Goal: Information Seeking & Learning: Check status

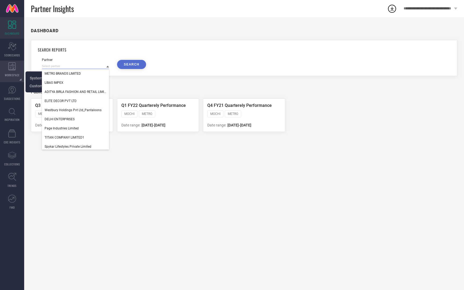
drag, startPoint x: 92, startPoint y: 66, endPoint x: 23, endPoint y: 65, distance: 69.0
click at [23, 65] on div "DASHBOARD Scorecard SCORECARDS WORKSPACE System Workspace Custom Workspace SUGG…" at bounding box center [232, 153] width 464 height 273
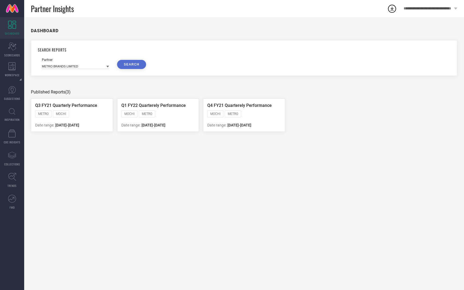
click at [107, 64] on div at bounding box center [107, 66] width 3 height 5
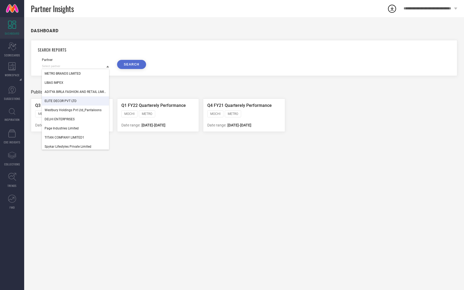
click at [151, 86] on div "DASHBOARD SEARCH REPORTS Partner METRO BRANDS LIMITED LIBAS IMPEX ADITYA BIRLA …" at bounding box center [244, 153] width 440 height 273
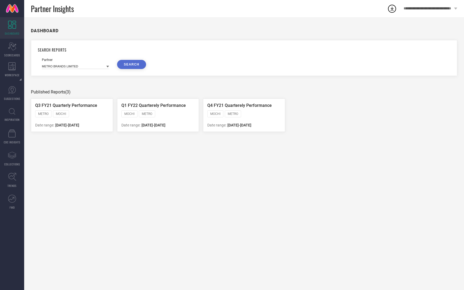
click at [14, 28] on icon at bounding box center [12, 25] width 8 height 8
click at [105, 66] on input at bounding box center [75, 66] width 67 height 6
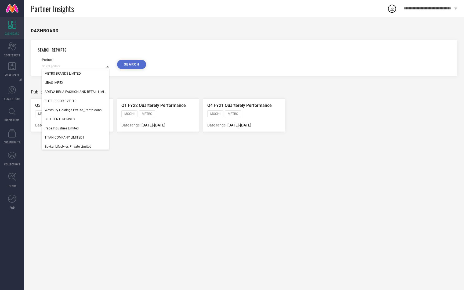
click at [11, 4] on link at bounding box center [12, 8] width 24 height 17
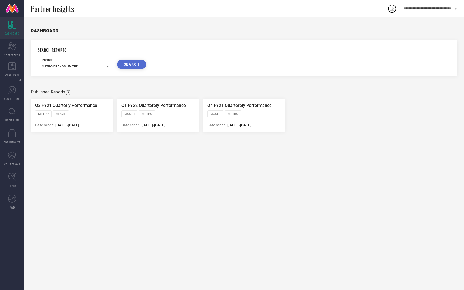
click at [13, 9] on link at bounding box center [12, 8] width 24 height 17
click at [108, 66] on icon at bounding box center [107, 66] width 3 height 3
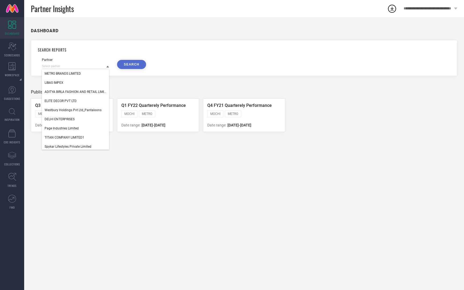
click at [206, 77] on div "DASHBOARD SEARCH REPORTS Partner METRO BRANDS LIMITED LIBAS IMPEX ADITYA BIRLA …" at bounding box center [244, 153] width 440 height 273
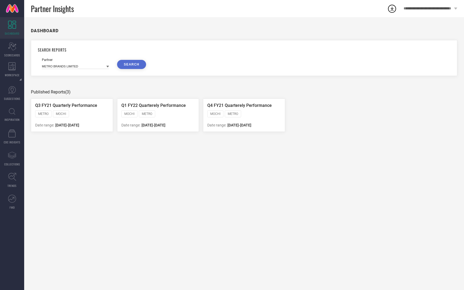
click at [50, 8] on span "Partner Insights" at bounding box center [52, 8] width 43 height 11
click at [10, 111] on icon at bounding box center [12, 111] width 6 height 7
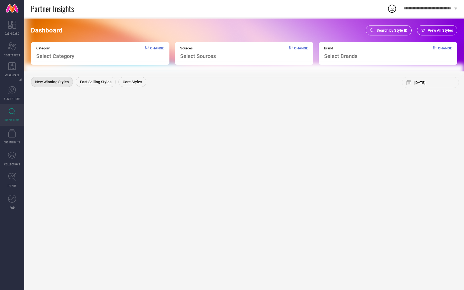
click at [391, 30] on span "Search by Style ID" at bounding box center [391, 30] width 31 height 4
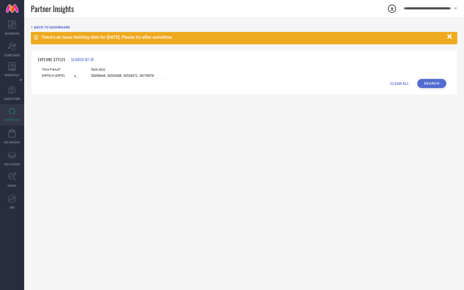
click at [428, 84] on button "Search" at bounding box center [431, 83] width 29 height 9
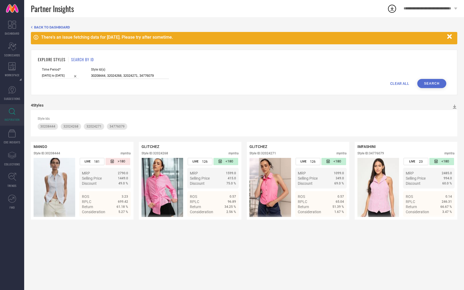
drag, startPoint x: 85, startPoint y: 75, endPoint x: 195, endPoint y: 74, distance: 109.5
click at [195, 74] on div "Time Period* 31-12-2024 to 29-06-2025 Style Id(s) 30208444, 32024268, 32024271,…" at bounding box center [244, 73] width 404 height 11
drag, startPoint x: 150, startPoint y: 74, endPoint x: 70, endPoint y: 73, distance: 80.0
click at [70, 73] on div "Time Period* 31-12-2024 to 29-06-2025 Style Id(s) 30208444, 32024268, 32024271,…" at bounding box center [244, 73] width 404 height 11
paste input "33441030, 22306142, 31282038"
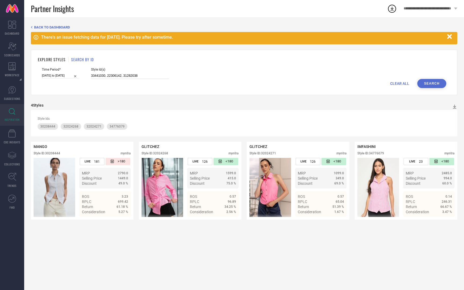
type input "33441030, 22306142, 31282038"
